Goal: Communication & Community: Share content

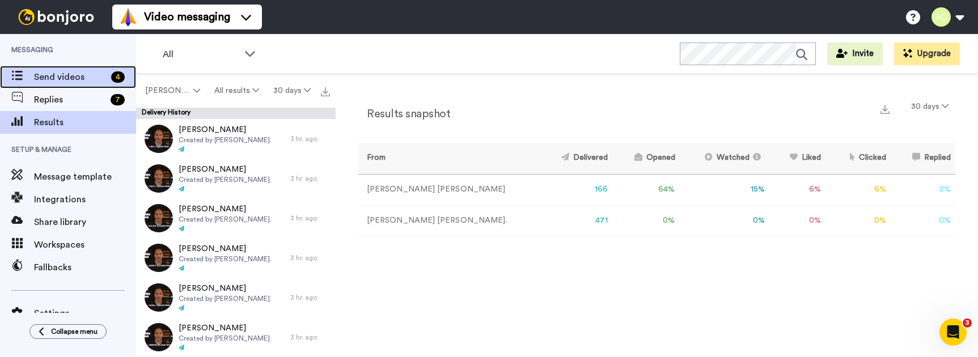
click at [63, 75] on span "Send videos" at bounding box center [70, 77] width 73 height 14
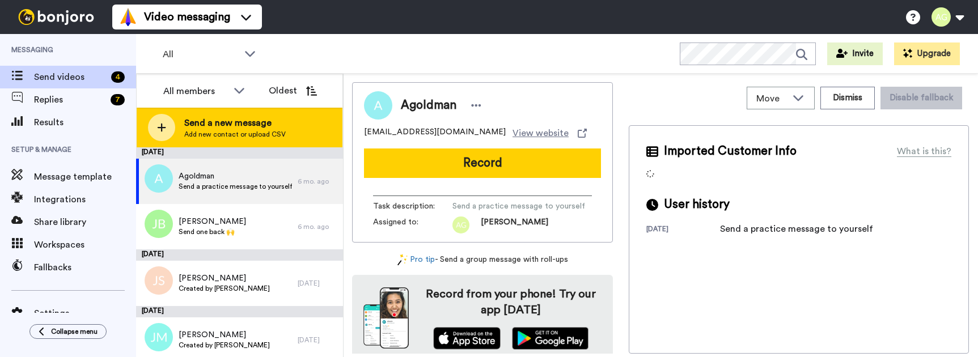
click at [153, 123] on div at bounding box center [161, 127] width 27 height 27
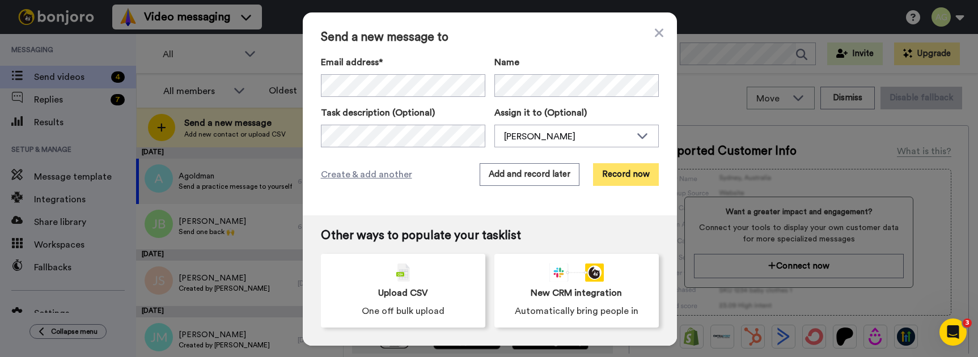
click at [623, 179] on button "Record now" at bounding box center [626, 174] width 66 height 23
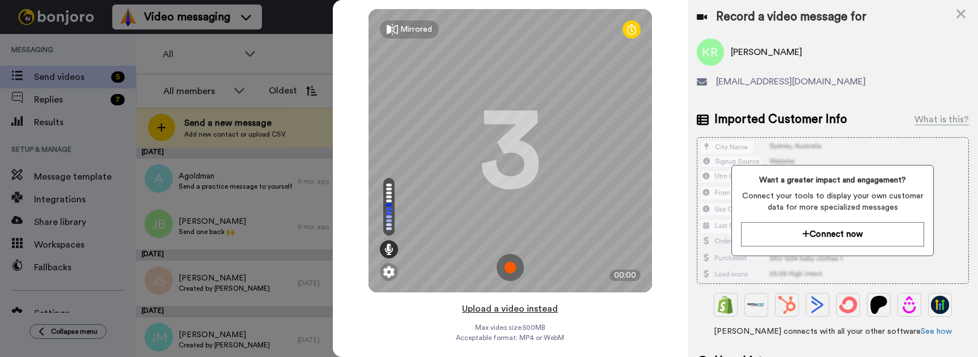
click at [523, 310] on button "Upload a video instead" at bounding box center [510, 309] width 103 height 15
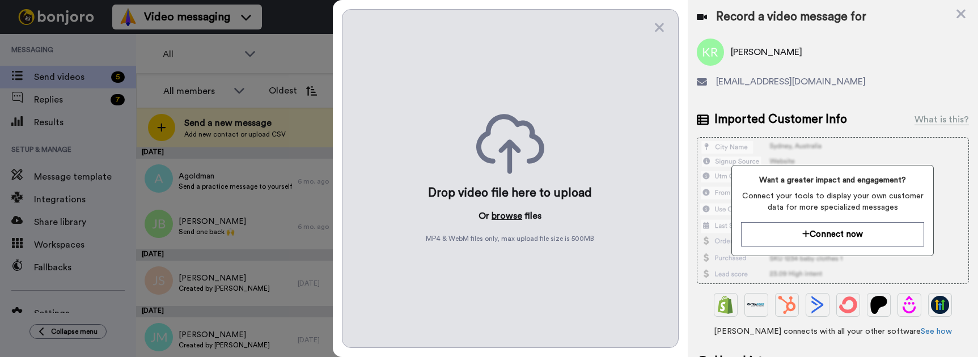
click at [506, 218] on button "browse" at bounding box center [507, 216] width 31 height 14
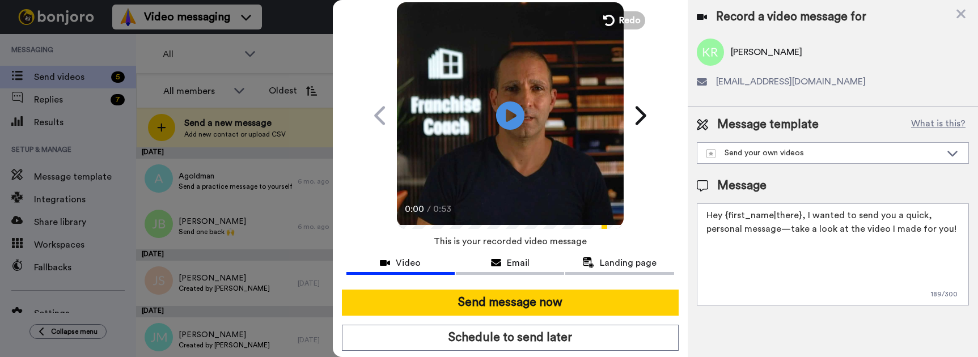
scroll to position [65, 0]
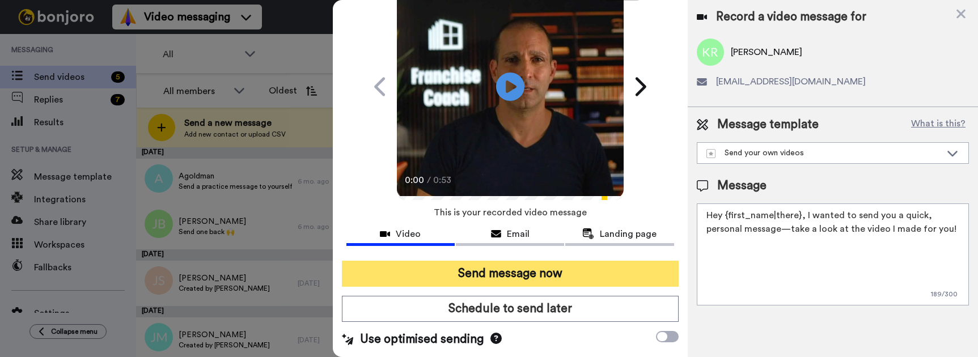
click at [591, 275] on button "Send message now" at bounding box center [510, 274] width 337 height 26
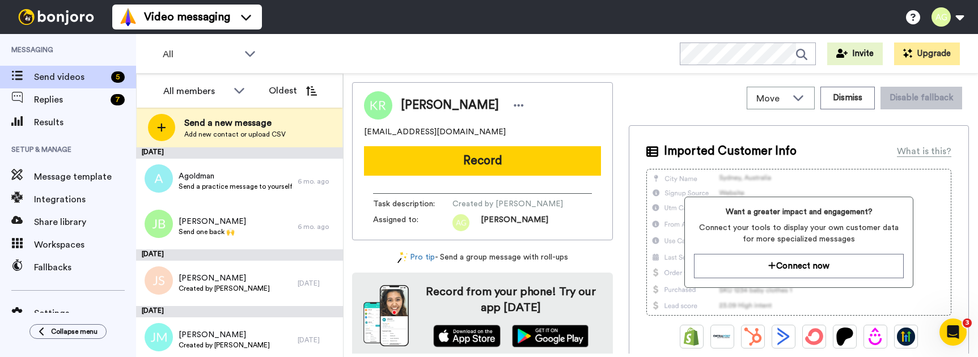
scroll to position [0, 0]
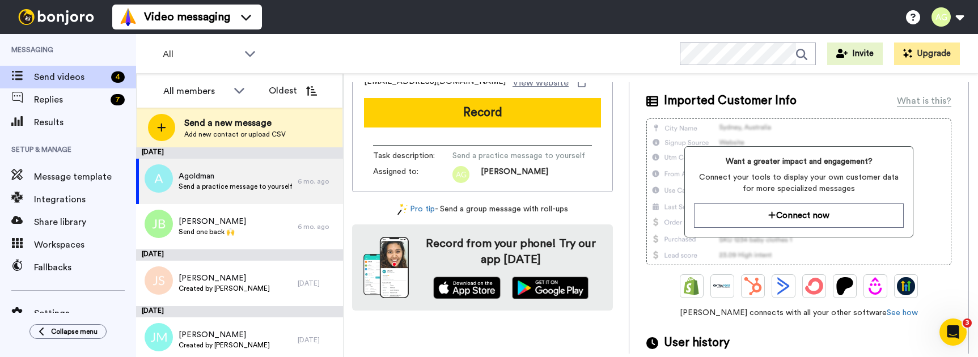
scroll to position [88, 0]
